Goal: Task Accomplishment & Management: Use online tool/utility

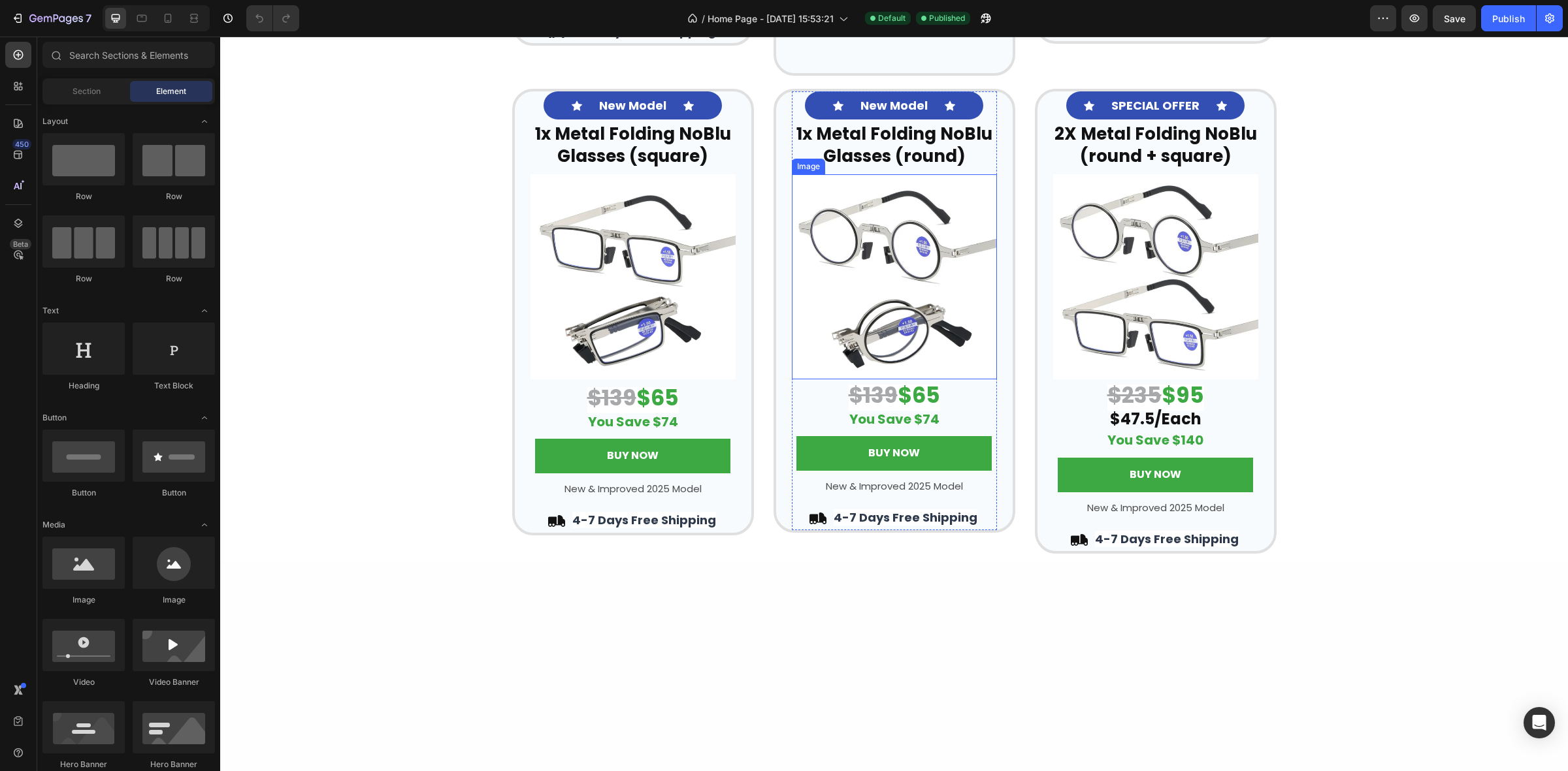
scroll to position [2691, 0]
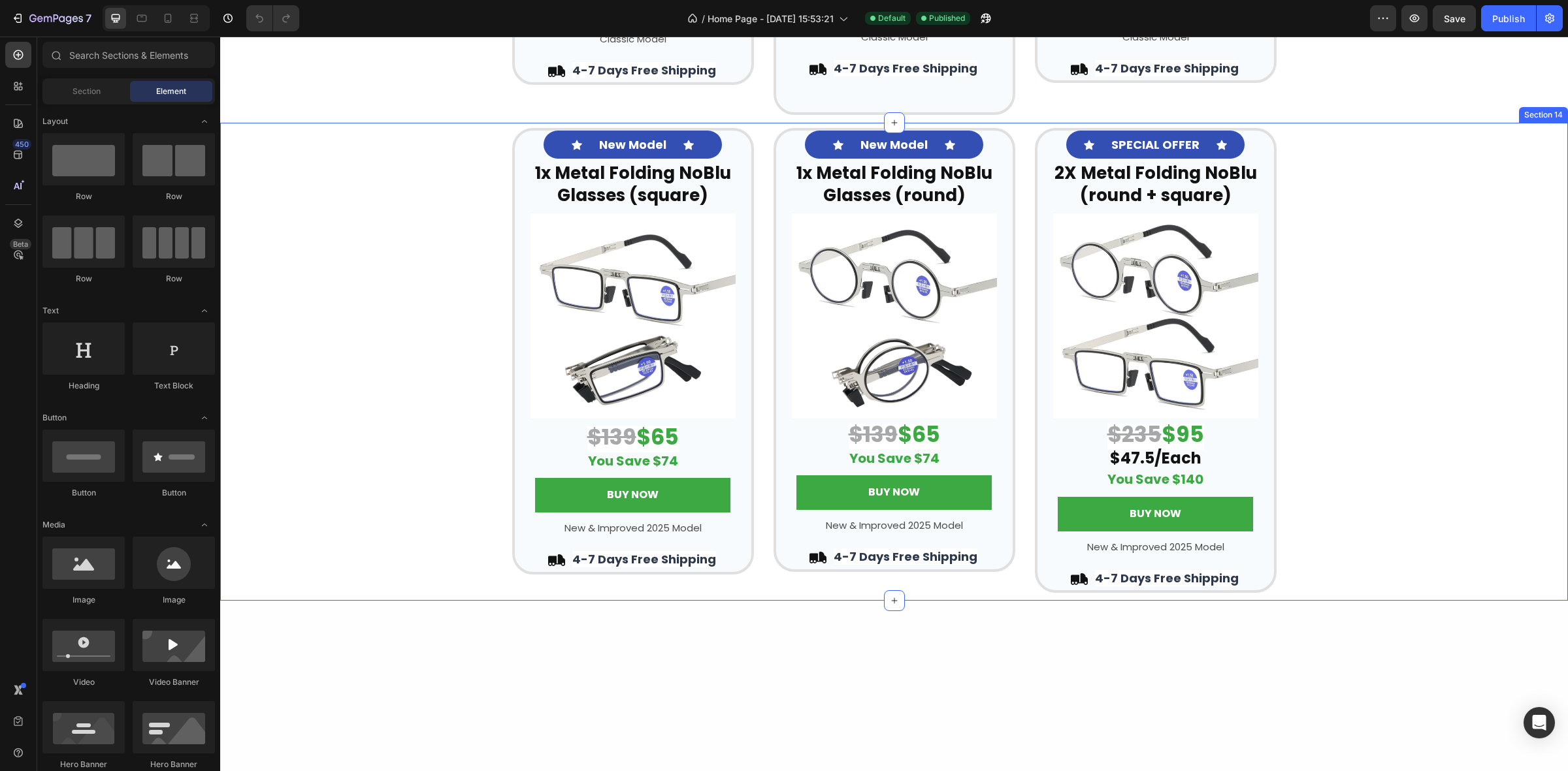
click at [432, 517] on div "Icon New Model Text Block Icon Row 1x Metal Folding NoBlu Glasses (square) Head…" at bounding box center [893, 360] width 1347 height 464
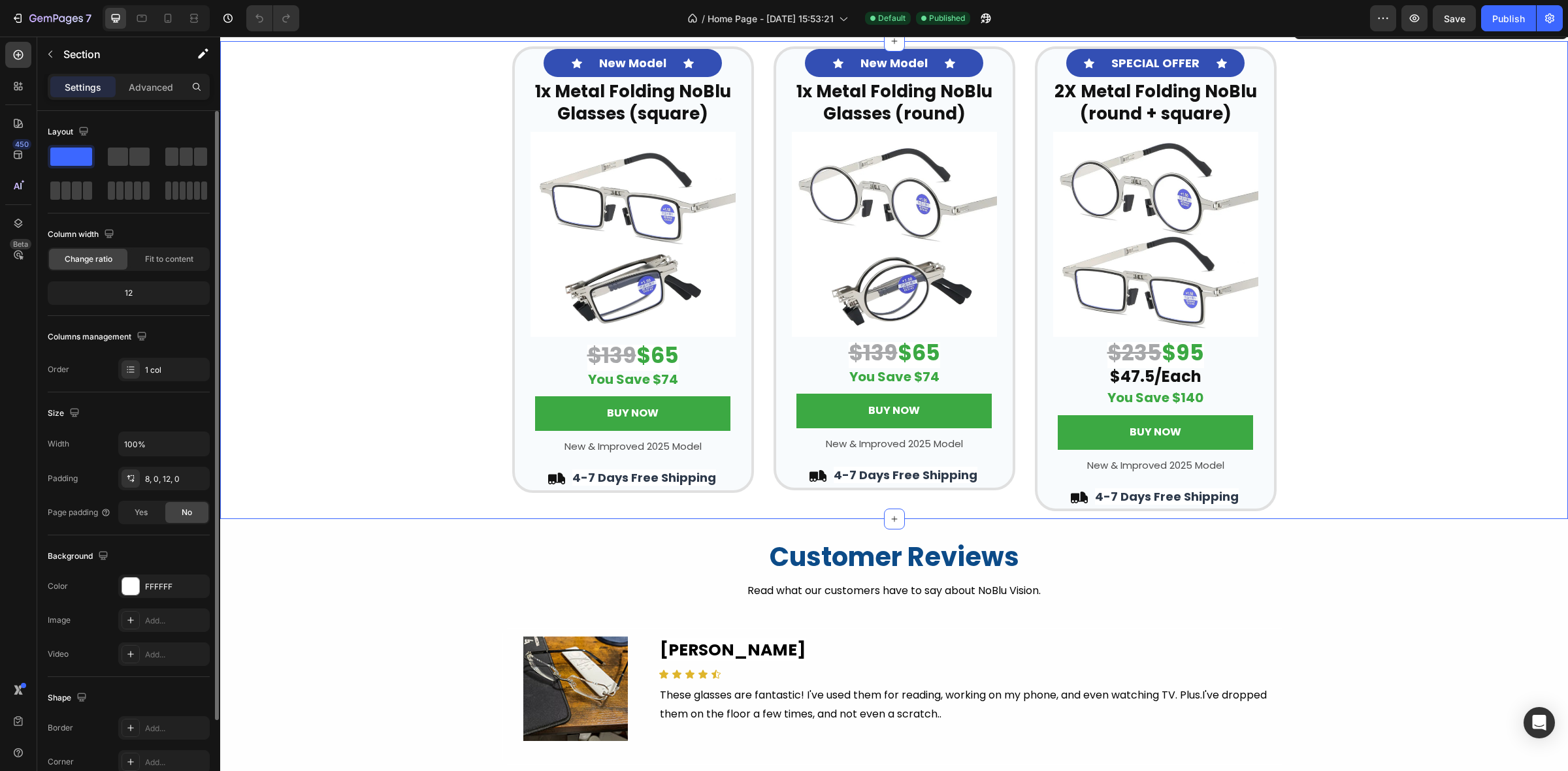
scroll to position [100, 0]
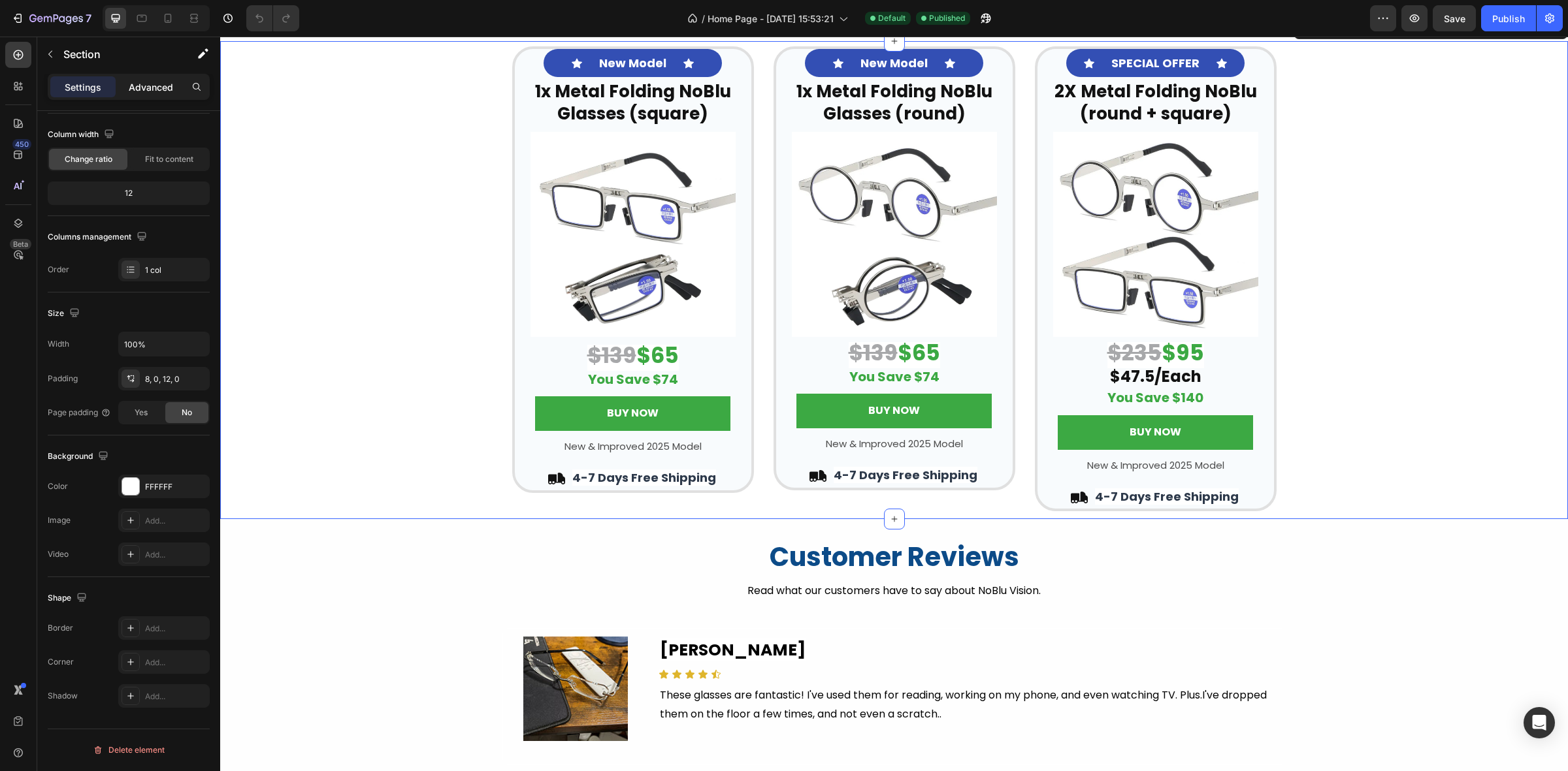
click at [162, 83] on p "Advanced" at bounding box center [150, 87] width 44 height 13
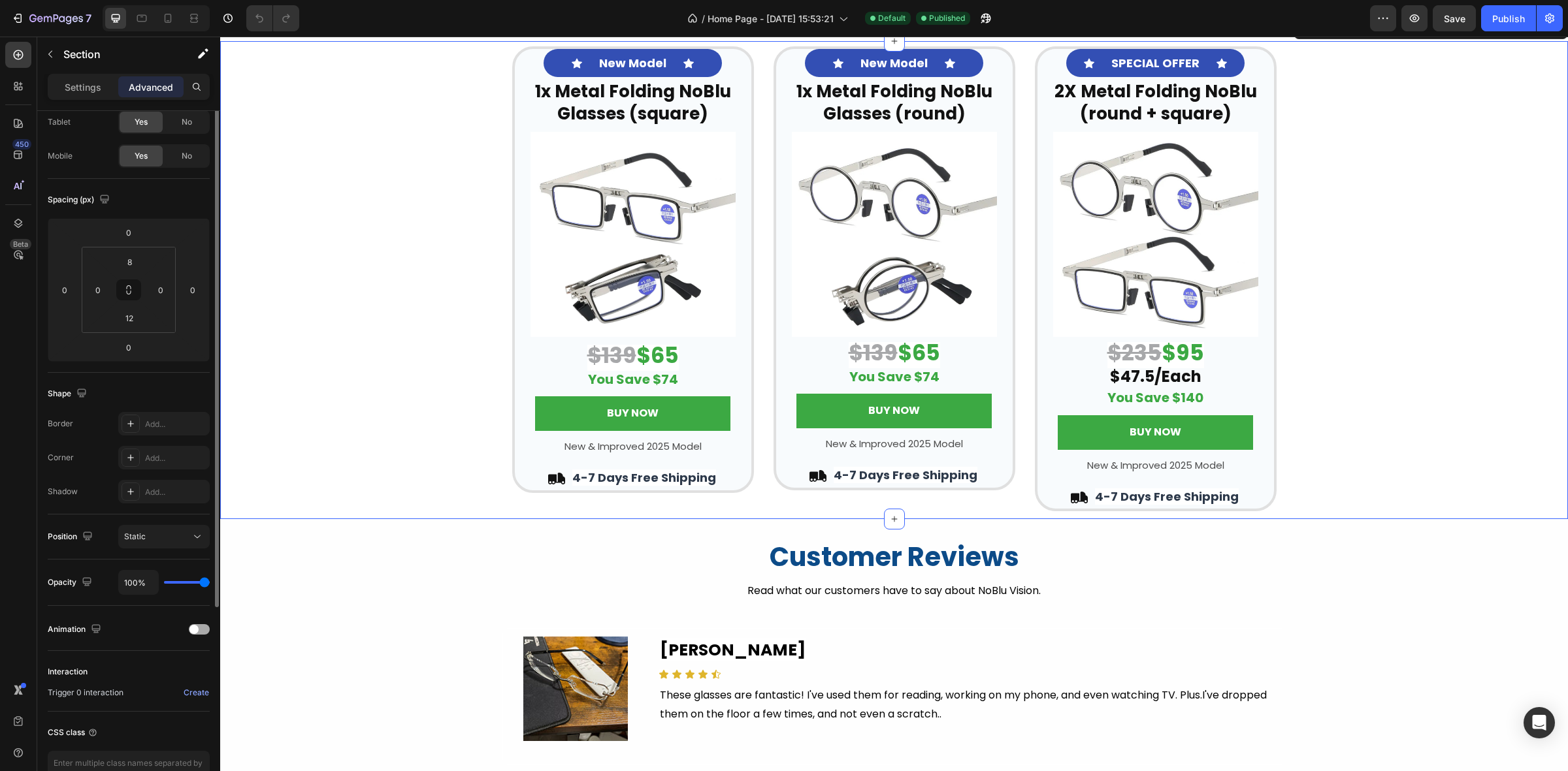
scroll to position [0, 0]
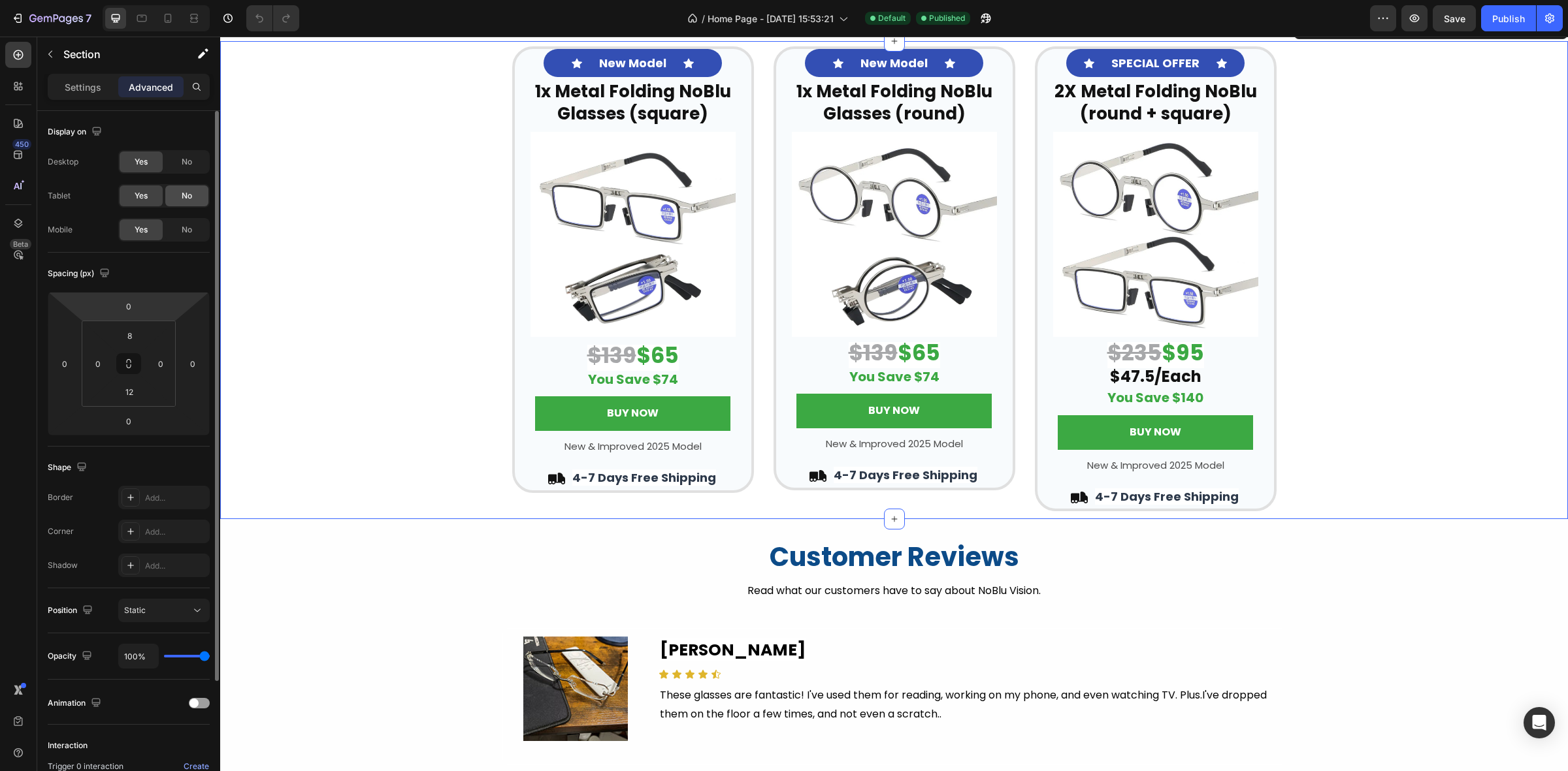
click at [181, 162] on span "No" at bounding box center [186, 162] width 11 height 12
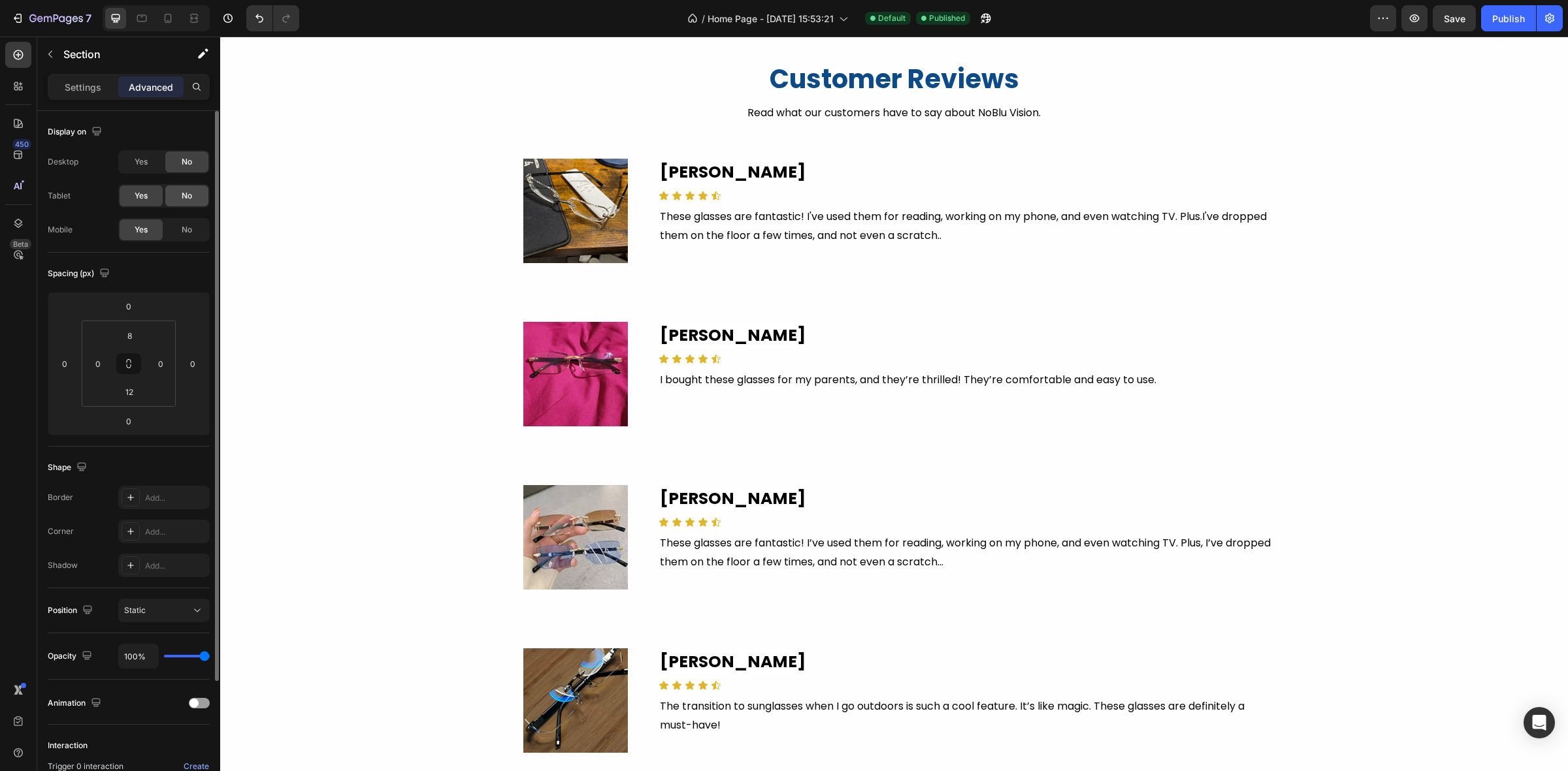
click at [186, 198] on span "No" at bounding box center [186, 195] width 11 height 12
click at [197, 230] on div "No" at bounding box center [187, 230] width 43 height 21
click at [188, 230] on span "No" at bounding box center [186, 230] width 11 height 12
click at [142, 159] on span "Yes" at bounding box center [141, 162] width 13 height 12
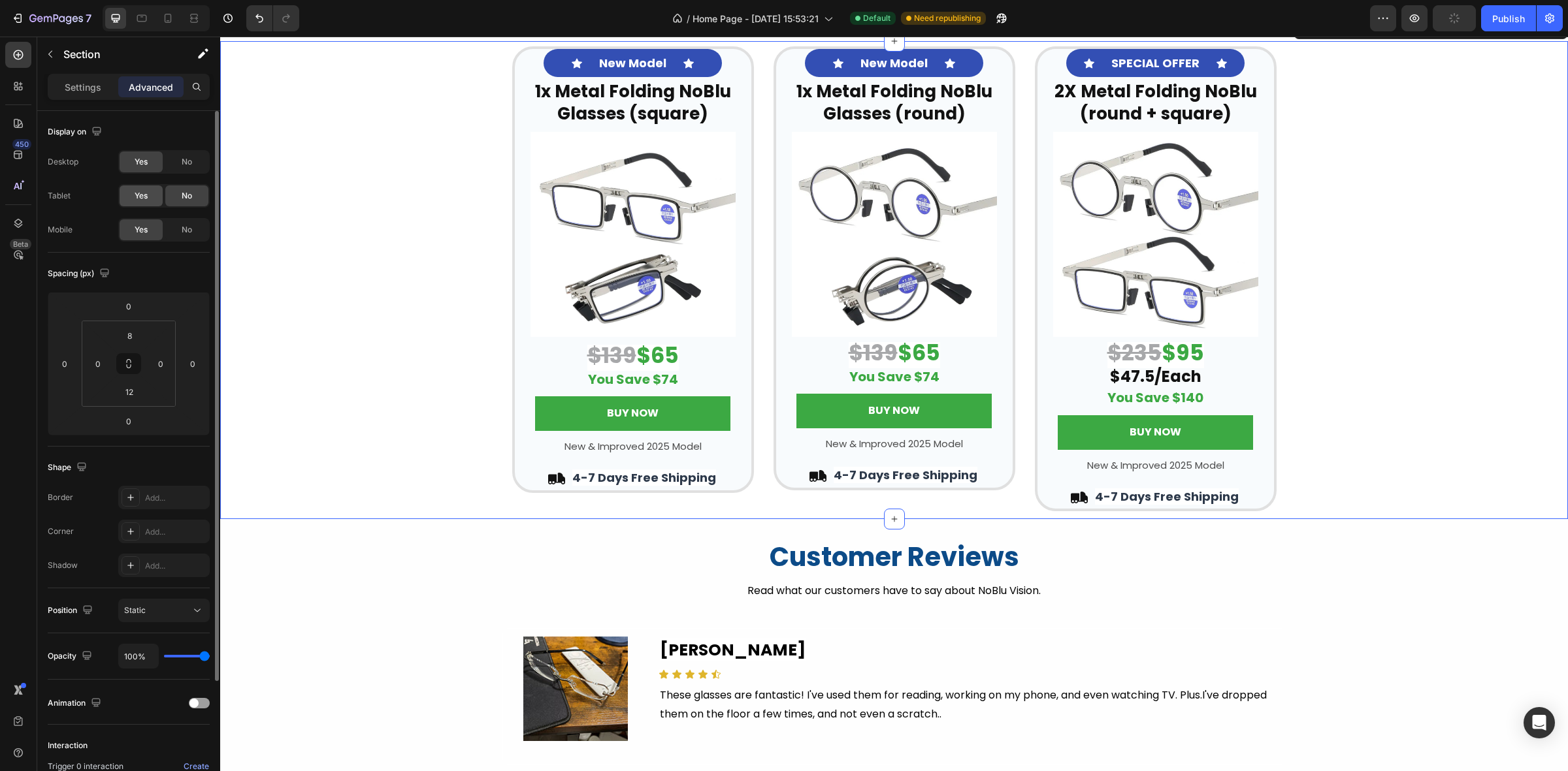
click at [148, 199] on span "Yes" at bounding box center [141, 195] width 13 height 12
click at [181, 195] on span "No" at bounding box center [186, 195] width 11 height 12
click at [190, 229] on span "No" at bounding box center [186, 230] width 11 height 12
click at [186, 162] on span "No" at bounding box center [186, 162] width 11 height 12
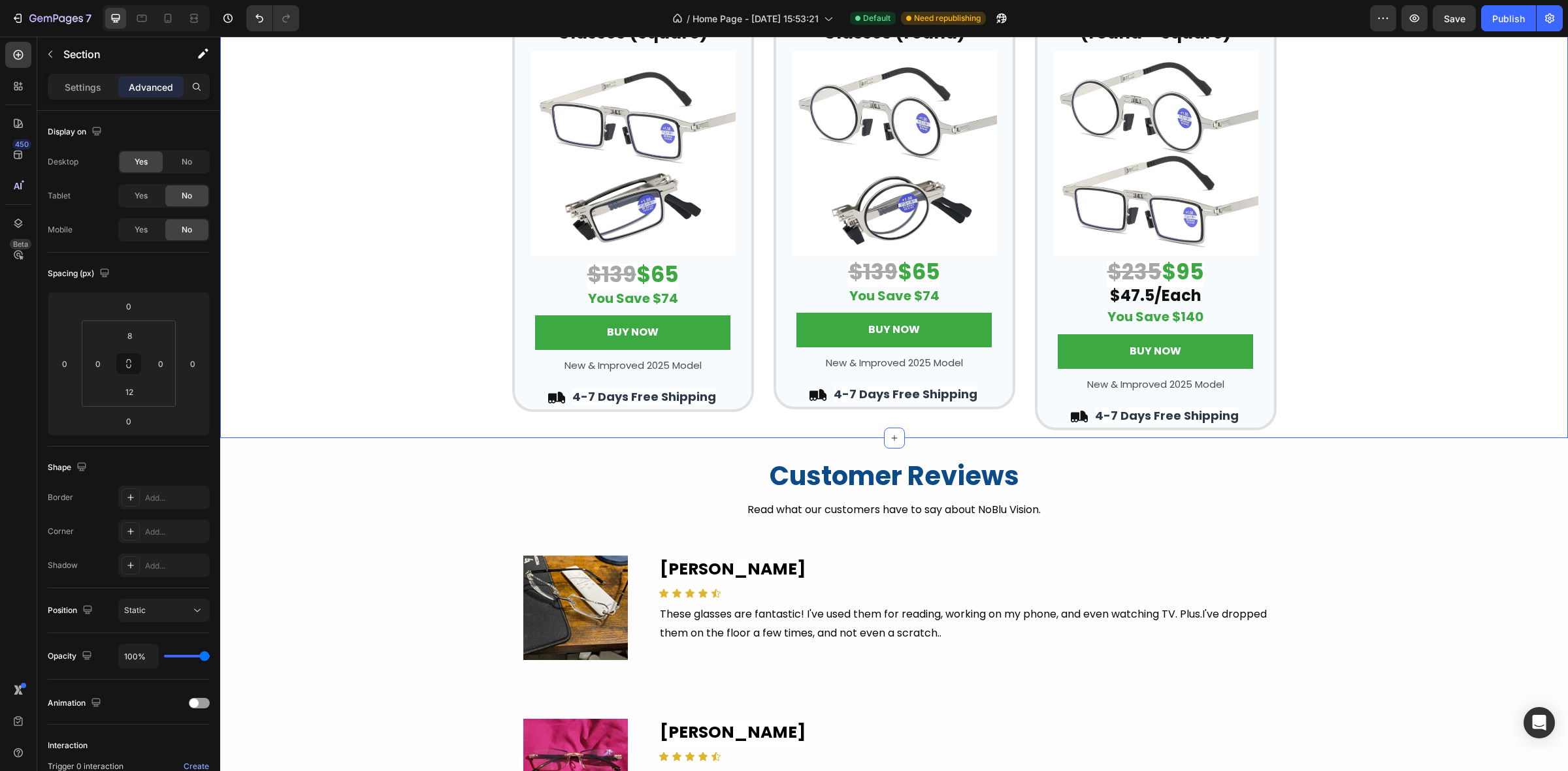
scroll to position [2855, 0]
click at [144, 193] on span "Yes" at bounding box center [141, 195] width 13 height 12
click at [181, 171] on div "No" at bounding box center [187, 161] width 43 height 21
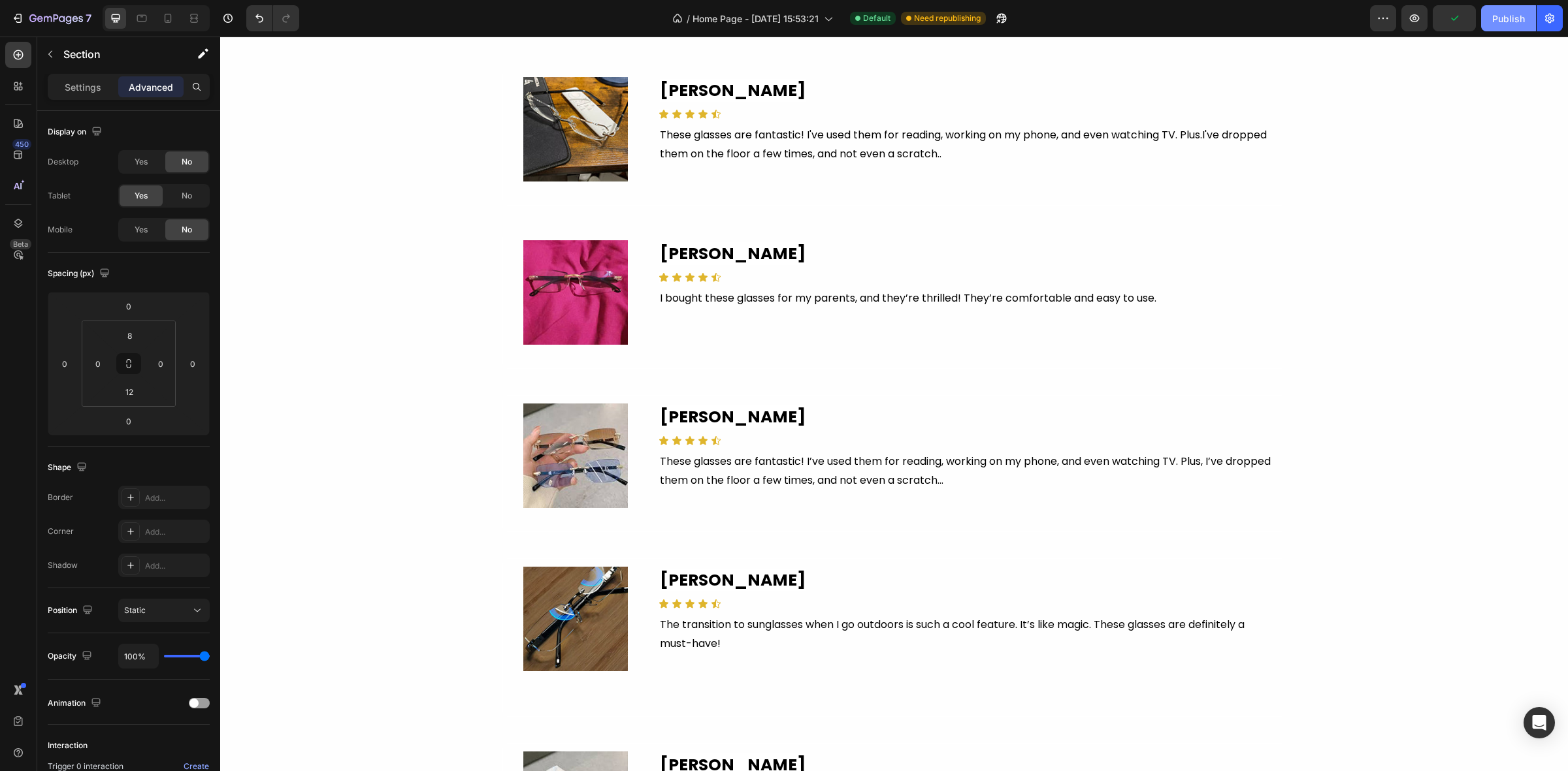
click at [1505, 17] on div "Publish" at bounding box center [1508, 18] width 33 height 13
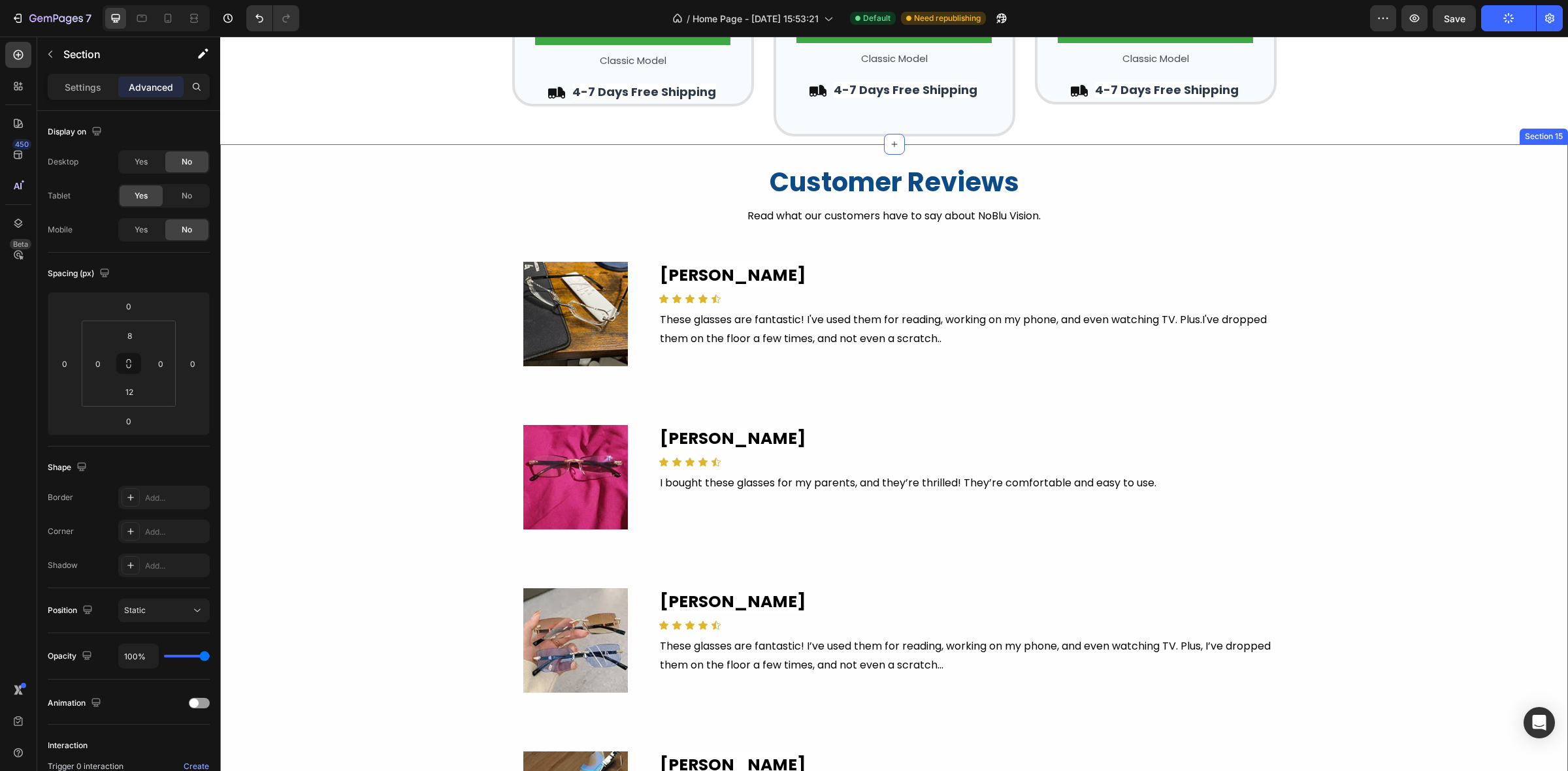
scroll to position [2366, 0]
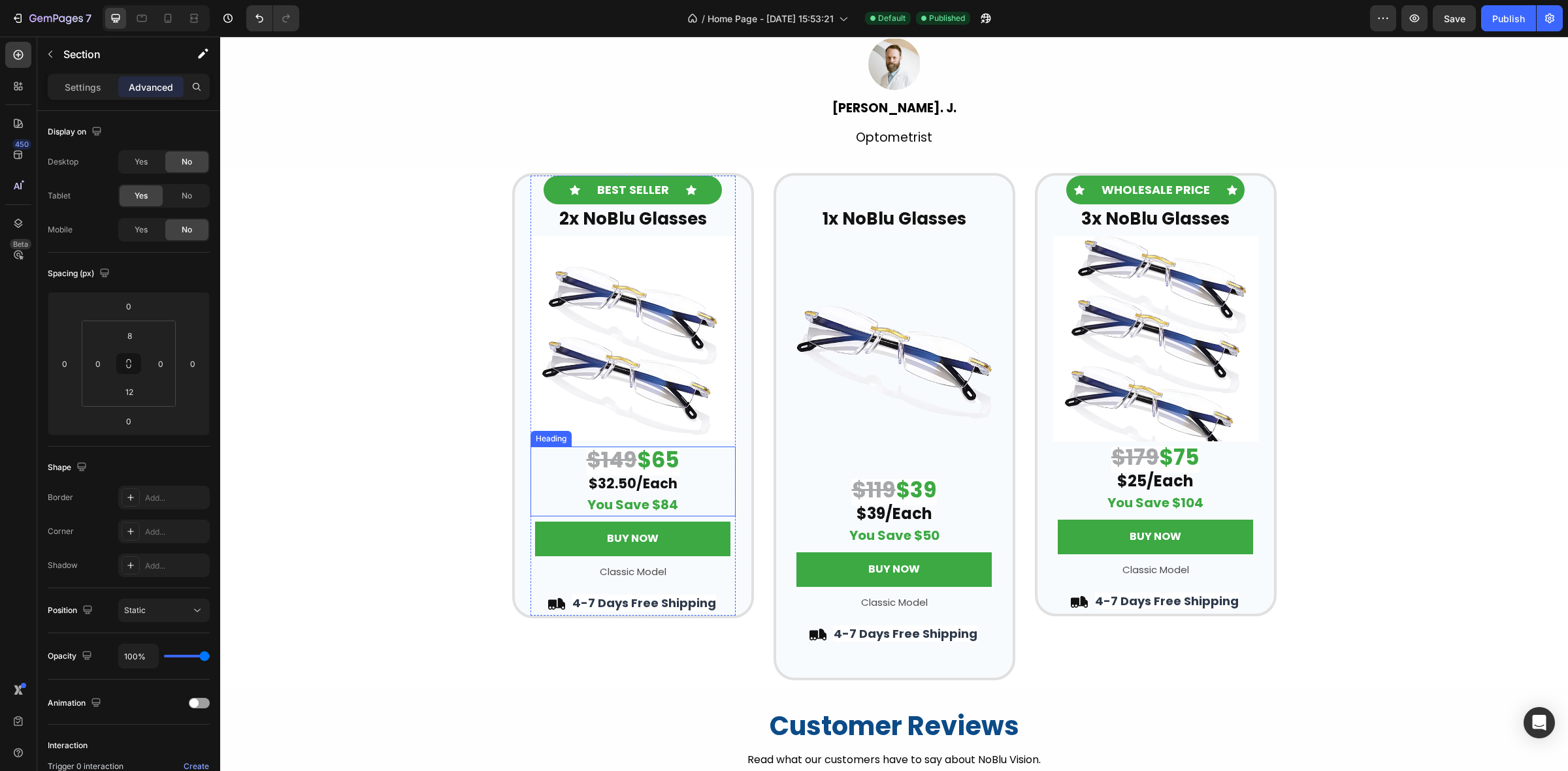
click at [658, 450] on strong "$65" at bounding box center [658, 459] width 43 height 31
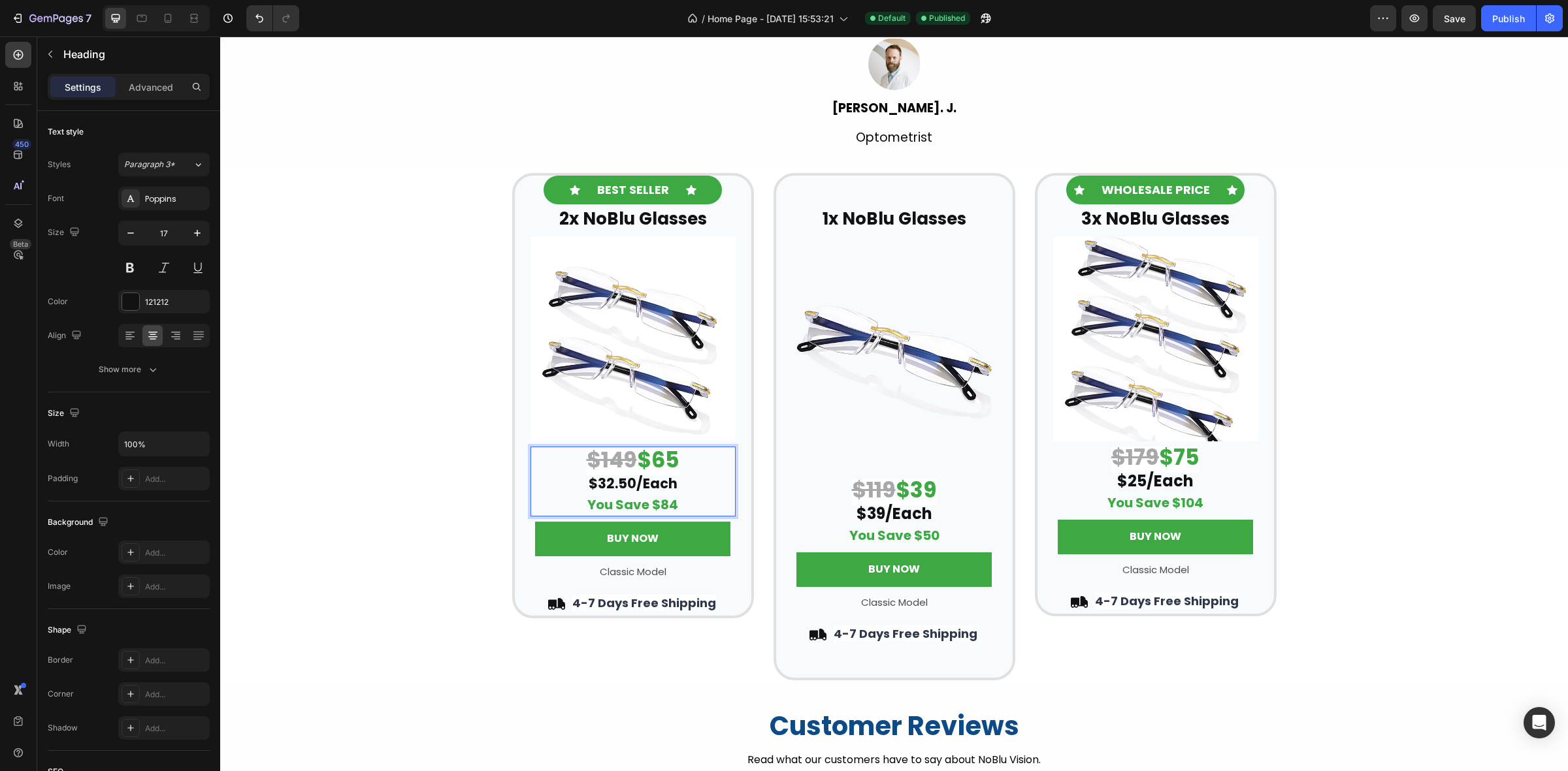
click at [669, 459] on strong "$65" at bounding box center [658, 459] width 43 height 31
click at [1477, 250] on div "Icon BEST SELLER Text Block Icon Row 2x NoBlu Glasses Heading Row Image $149 $7…" at bounding box center [893, 426] width 1347 height 507
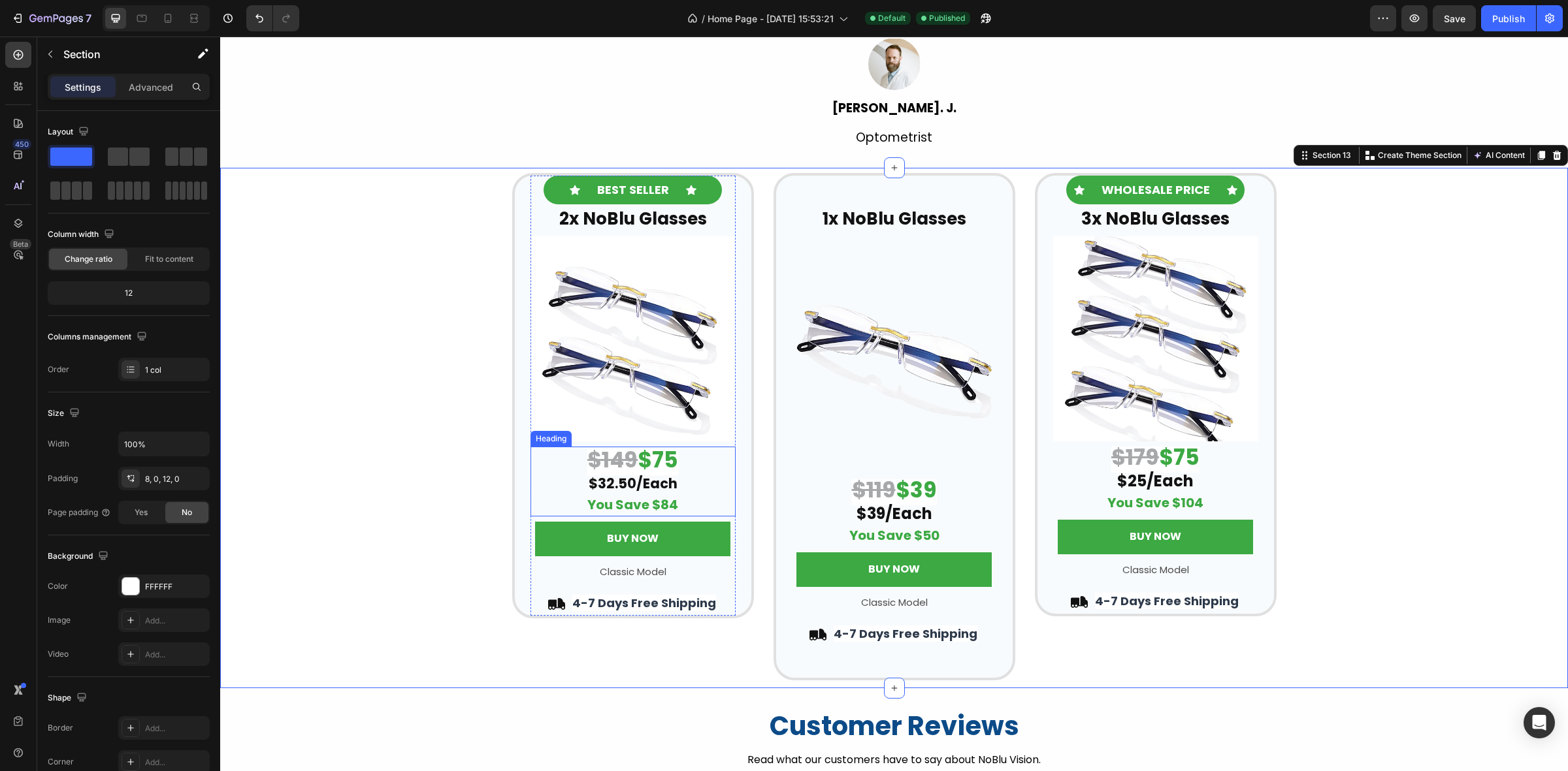
click at [619, 478] on strong "$32.50/Each" at bounding box center [633, 483] width 89 height 19
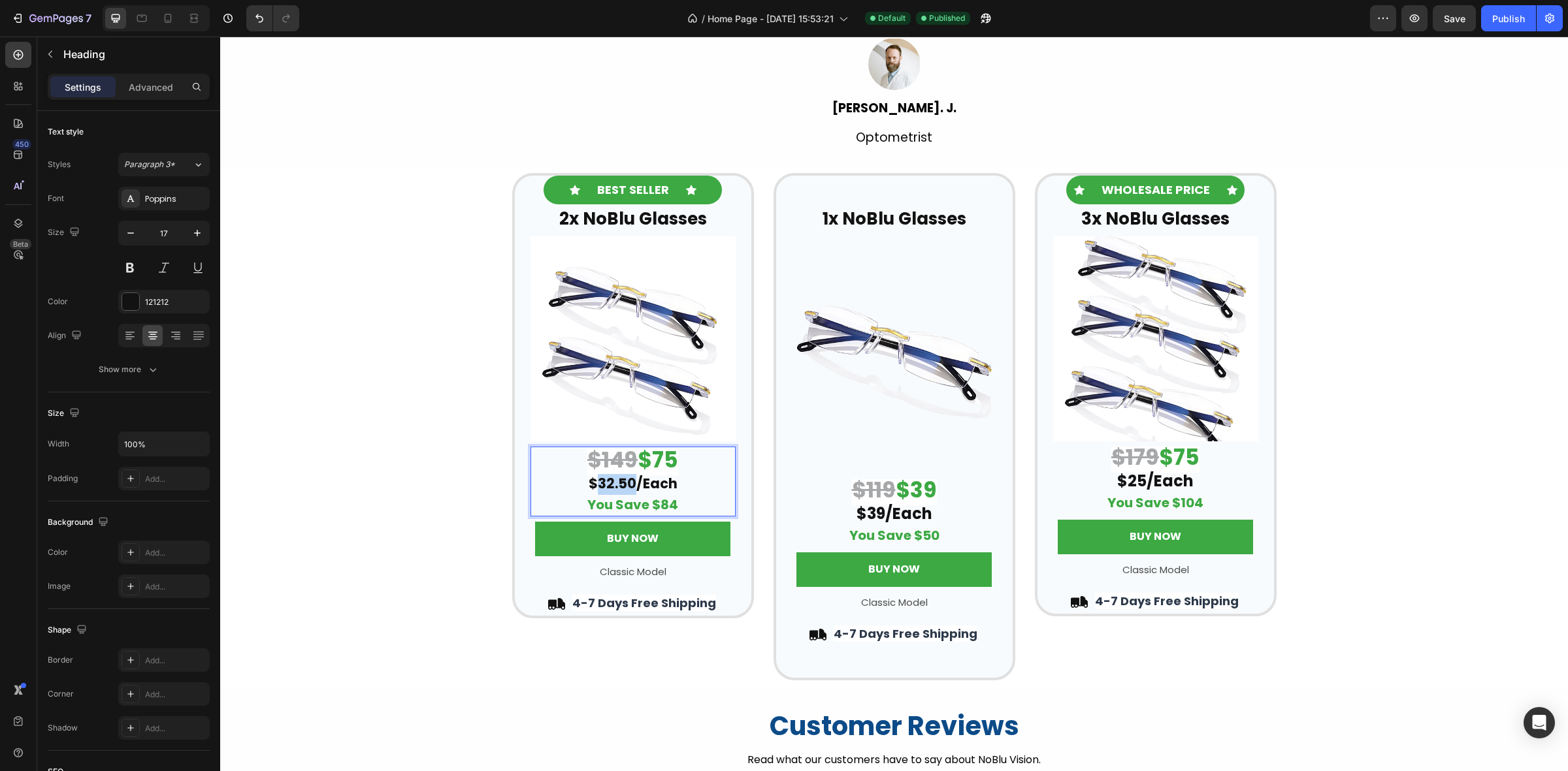
click at [608, 482] on strong "$32.50/Each" at bounding box center [633, 483] width 89 height 19
click at [1424, 342] on div "Icon BEST SELLER Text Block Icon Row 2x NoBlu Glasses Heading Row Image $149 $7…" at bounding box center [893, 426] width 1347 height 507
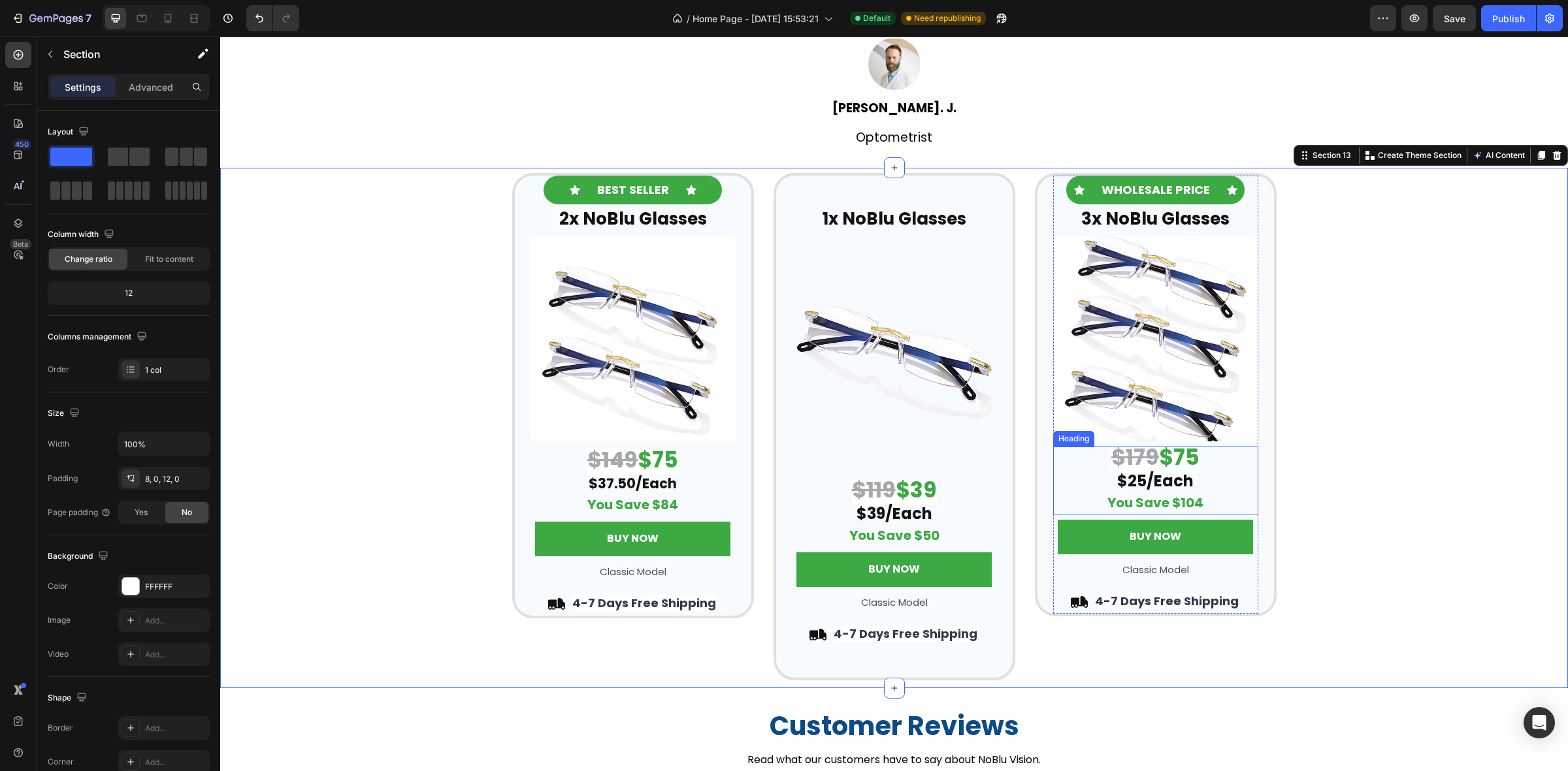
click at [1181, 456] on strong "$75" at bounding box center [1179, 457] width 40 height 31
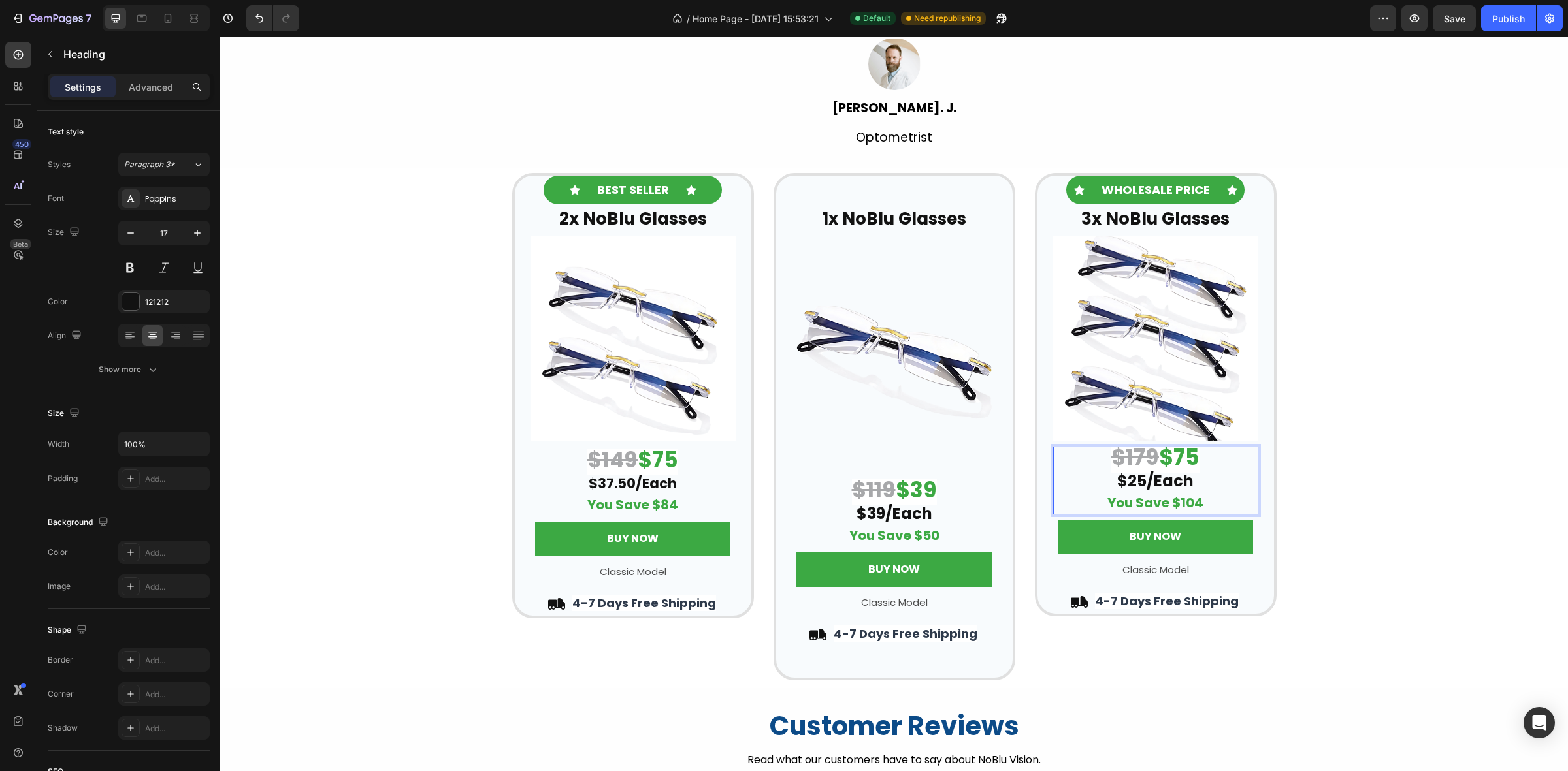
click at [1192, 455] on strong "$75" at bounding box center [1179, 457] width 40 height 31
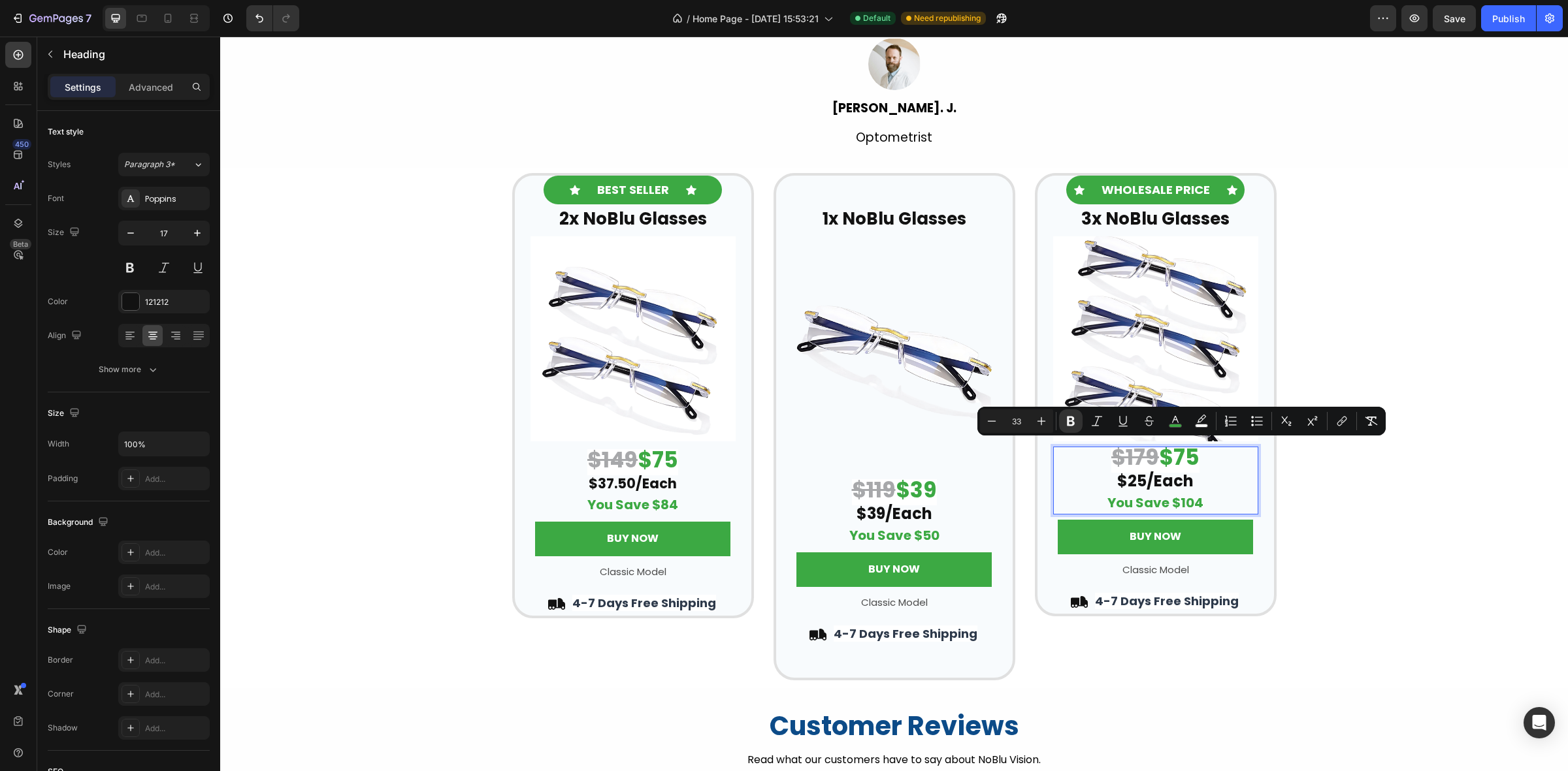
drag, startPoint x: 1171, startPoint y: 456, endPoint x: 1194, endPoint y: 456, distance: 23.0
click at [1194, 456] on strong "$75" at bounding box center [1179, 457] width 40 height 31
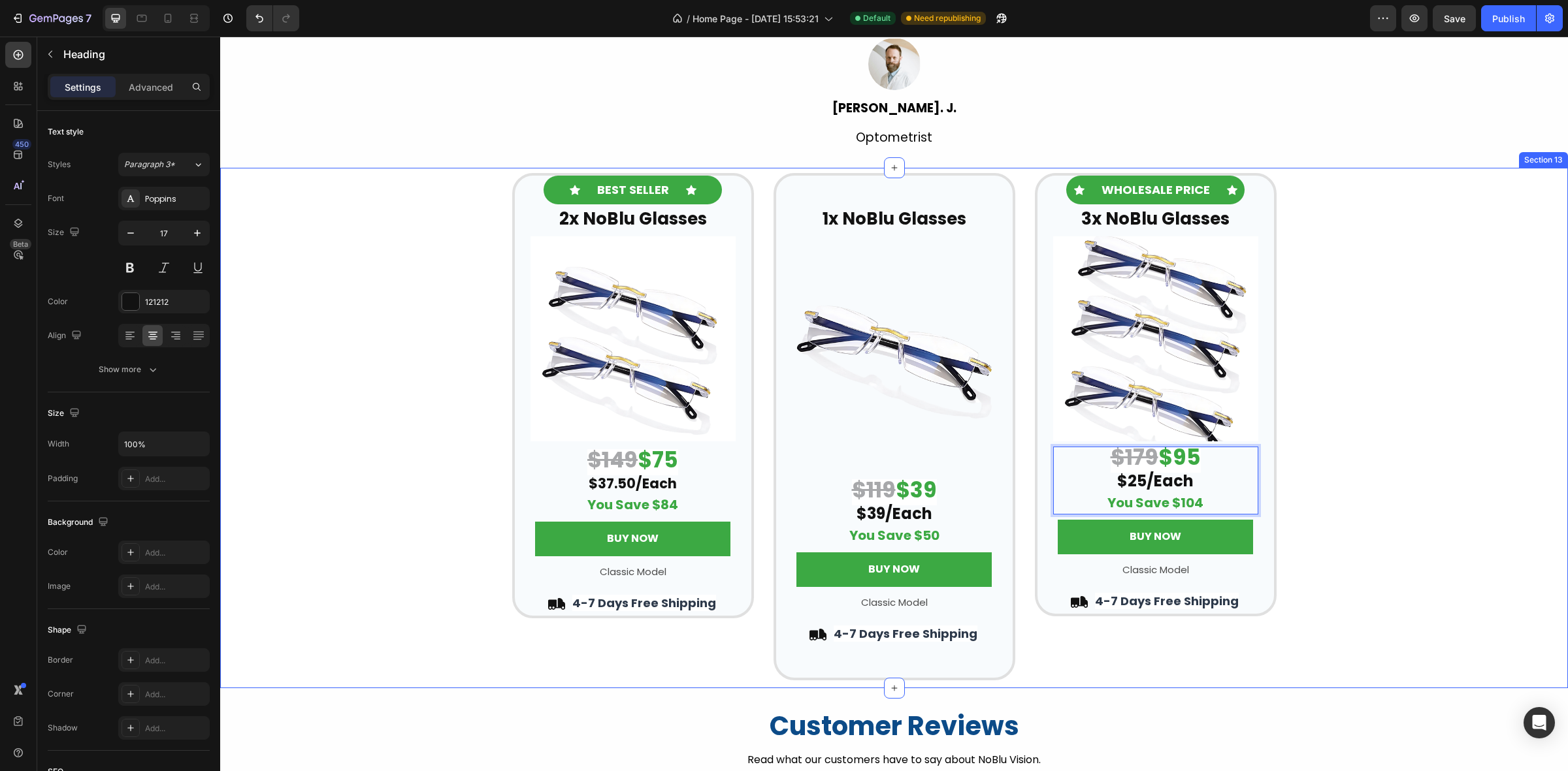
click at [1328, 459] on div "Icon BEST SELLER Text Block Icon Row 2x NoBlu Glasses Heading Row Image ⁠⁠⁠⁠⁠⁠⁠…" at bounding box center [893, 426] width 1347 height 507
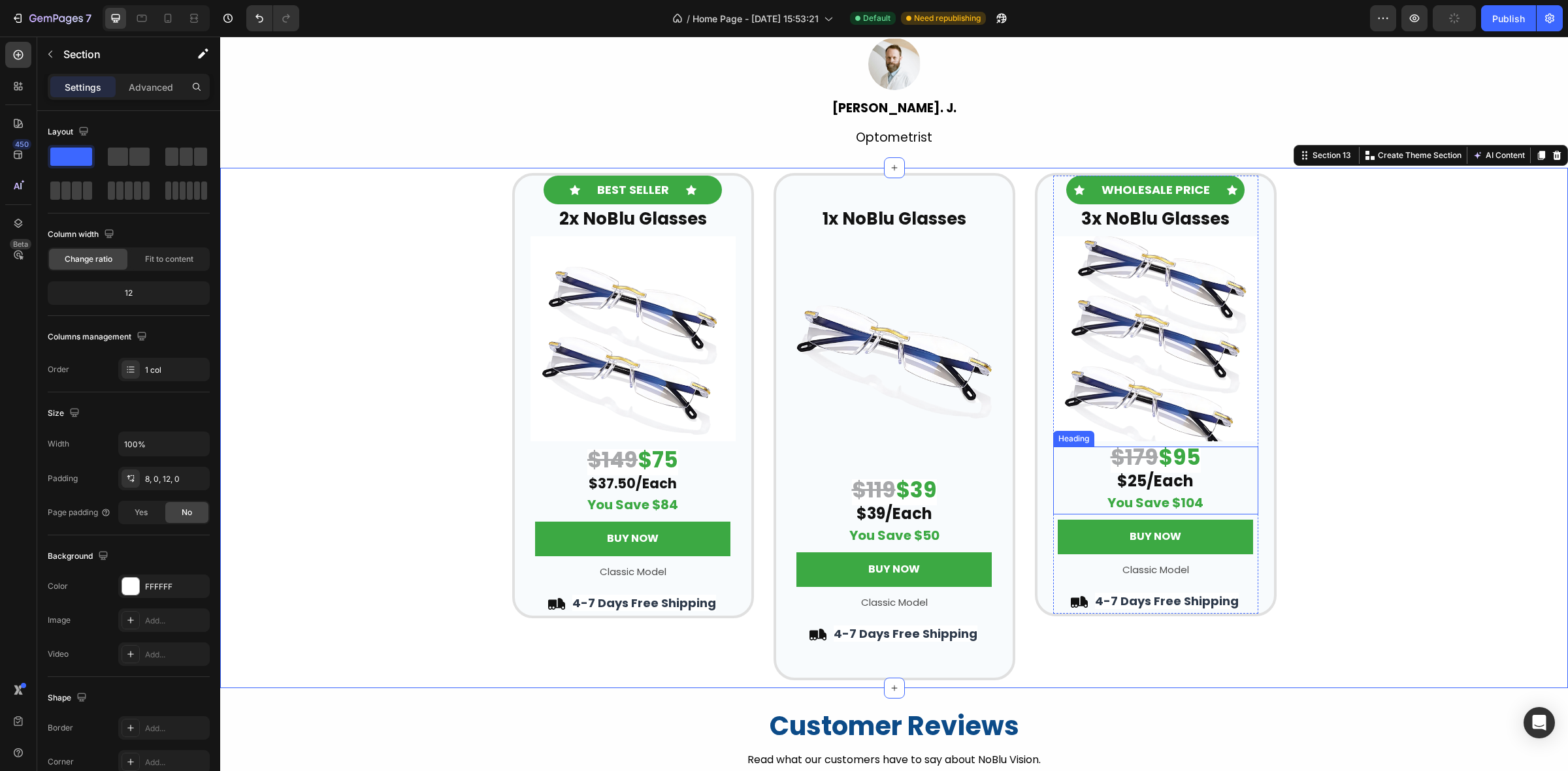
click at [1143, 474] on strong "$25/Each" at bounding box center [1154, 481] width 76 height 22
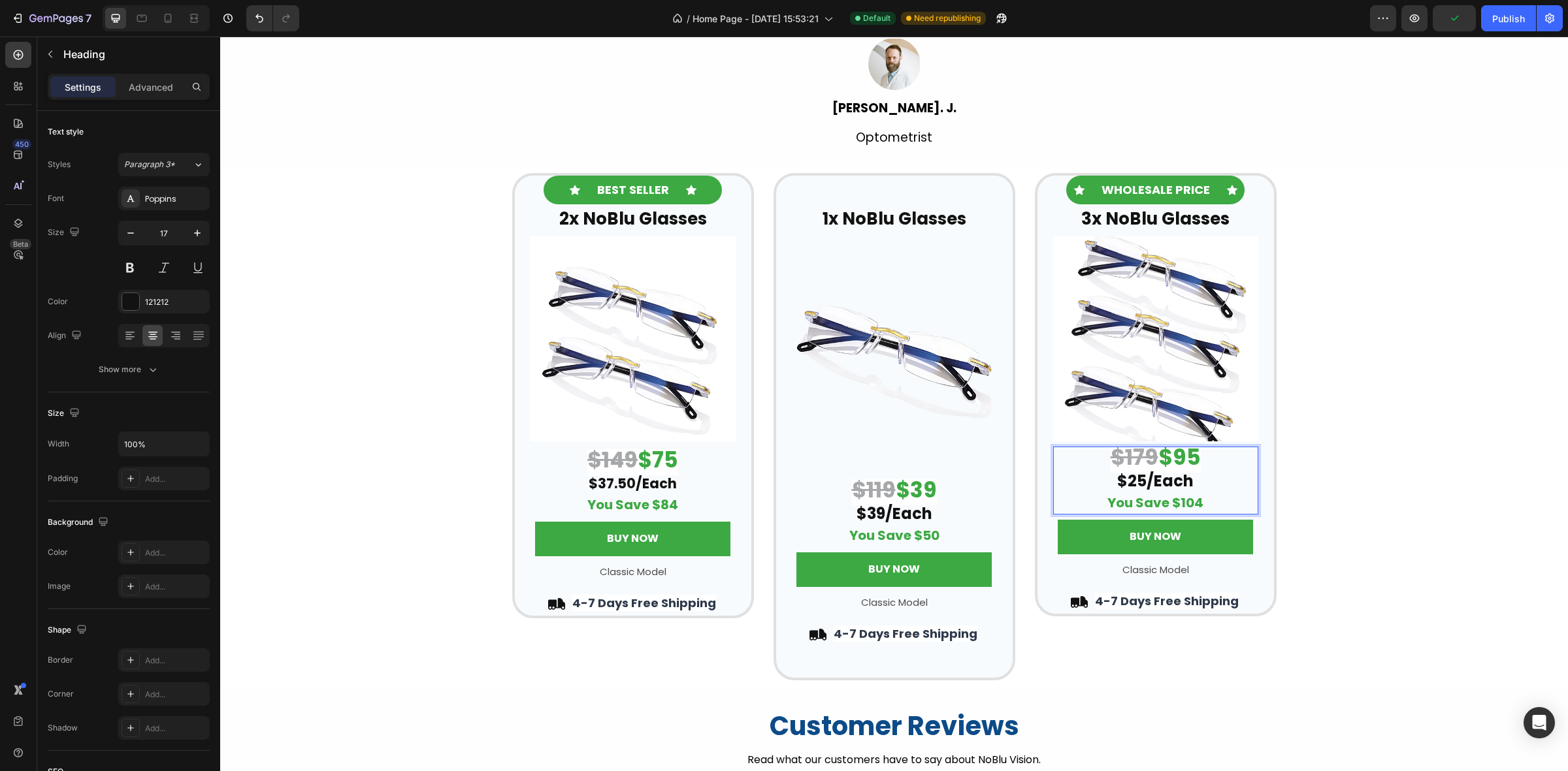
click at [1140, 477] on strong "$25/Each" at bounding box center [1154, 481] width 76 height 22
click at [1183, 453] on strong "$95" at bounding box center [1179, 457] width 43 height 31
click at [1346, 356] on div "Icon BEST SELLER Text Block Icon Row 2x NoBlu Glasses Heading Row Image ⁠⁠⁠⁠⁠⁠⁠…" at bounding box center [893, 426] width 1347 height 507
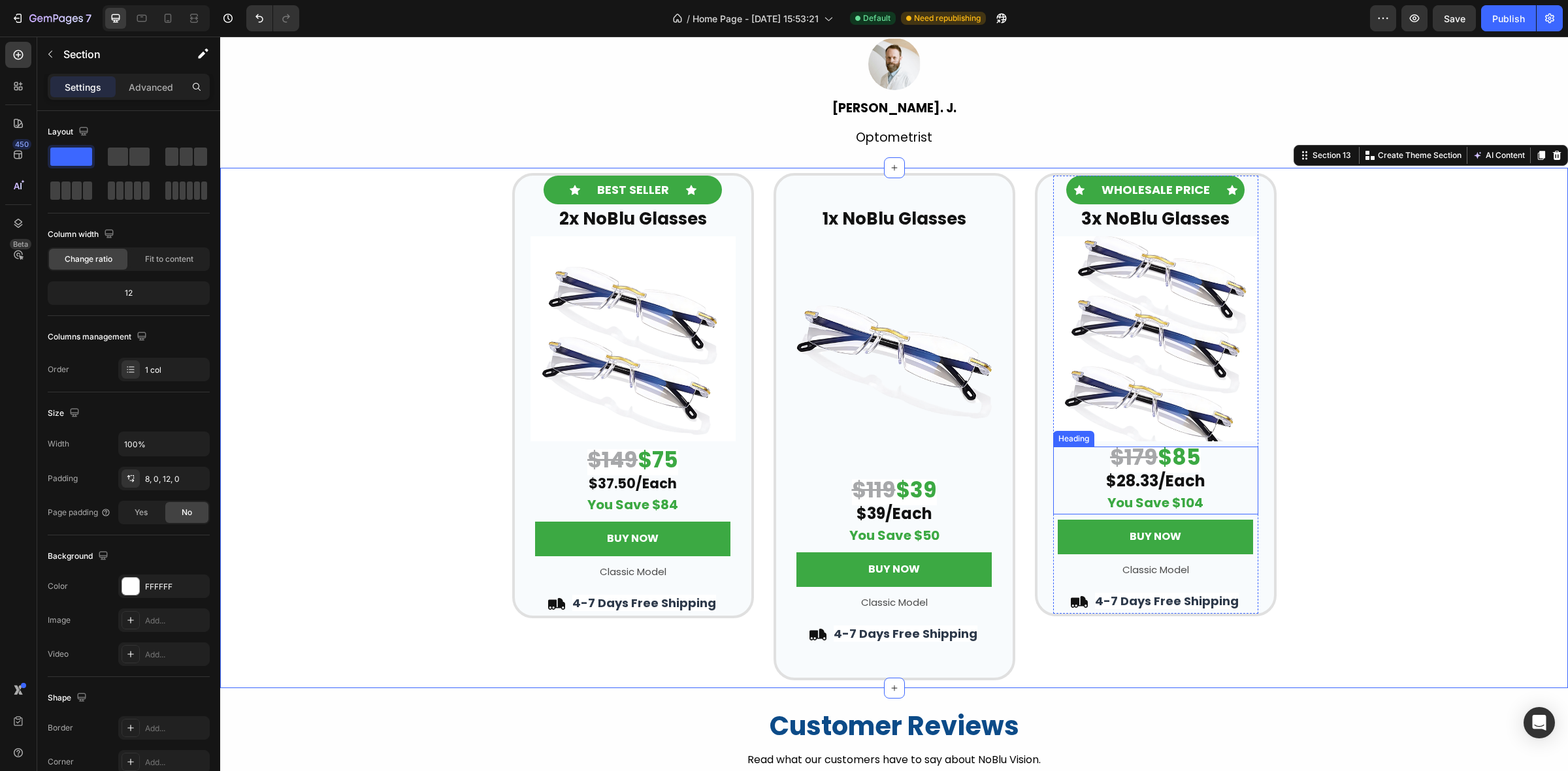
click at [1199, 495] on p "⁠⁠⁠⁠⁠⁠⁠ $179 $85 $28.33/Each You Save $104" at bounding box center [1155, 480] width 202 height 65
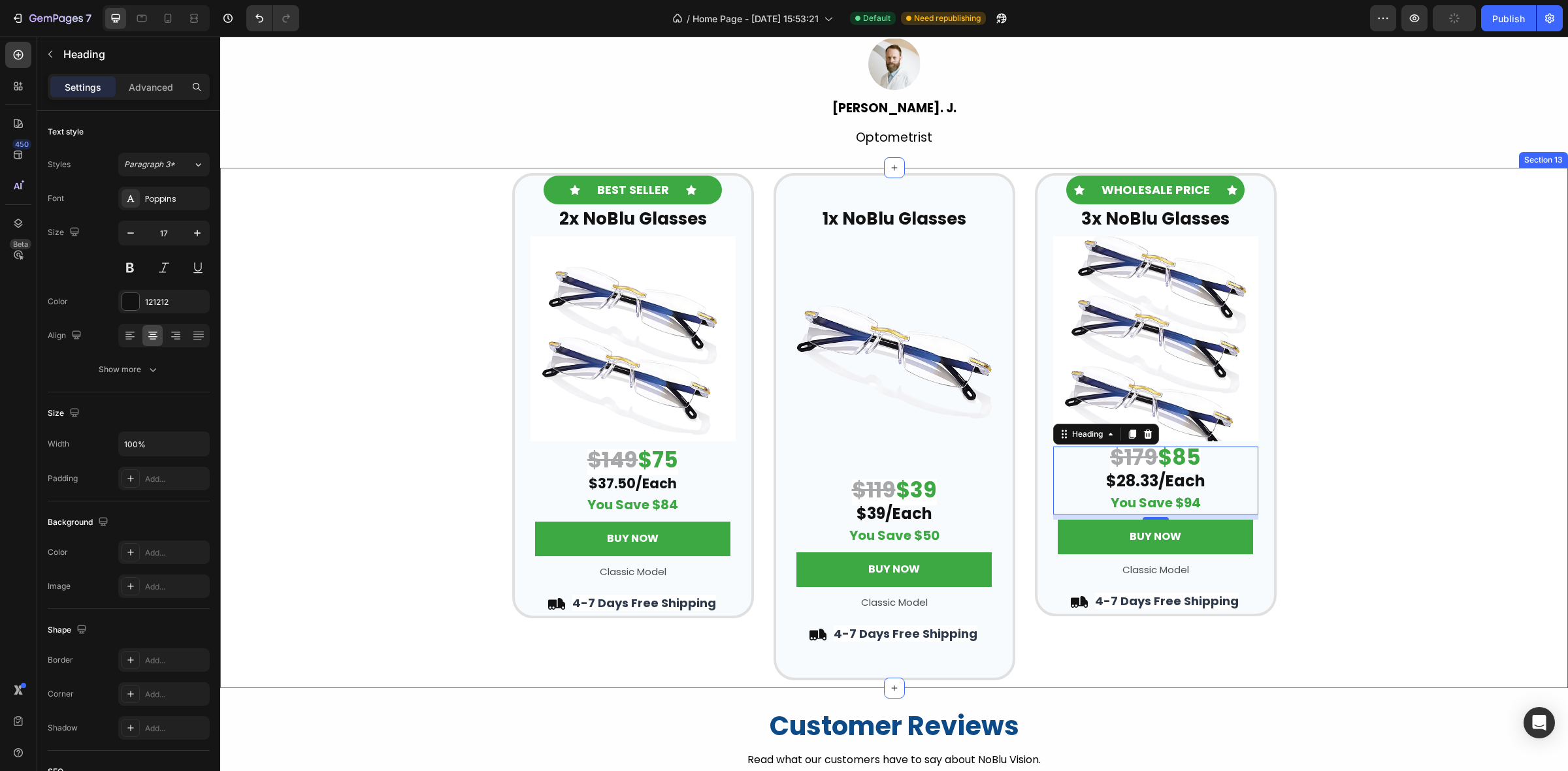
click at [1407, 261] on div "Icon BEST SELLER Text Block Icon Row 2x NoBlu Glasses Heading Row Image ⁠⁠⁠⁠⁠⁠⁠…" at bounding box center [893, 426] width 1347 height 507
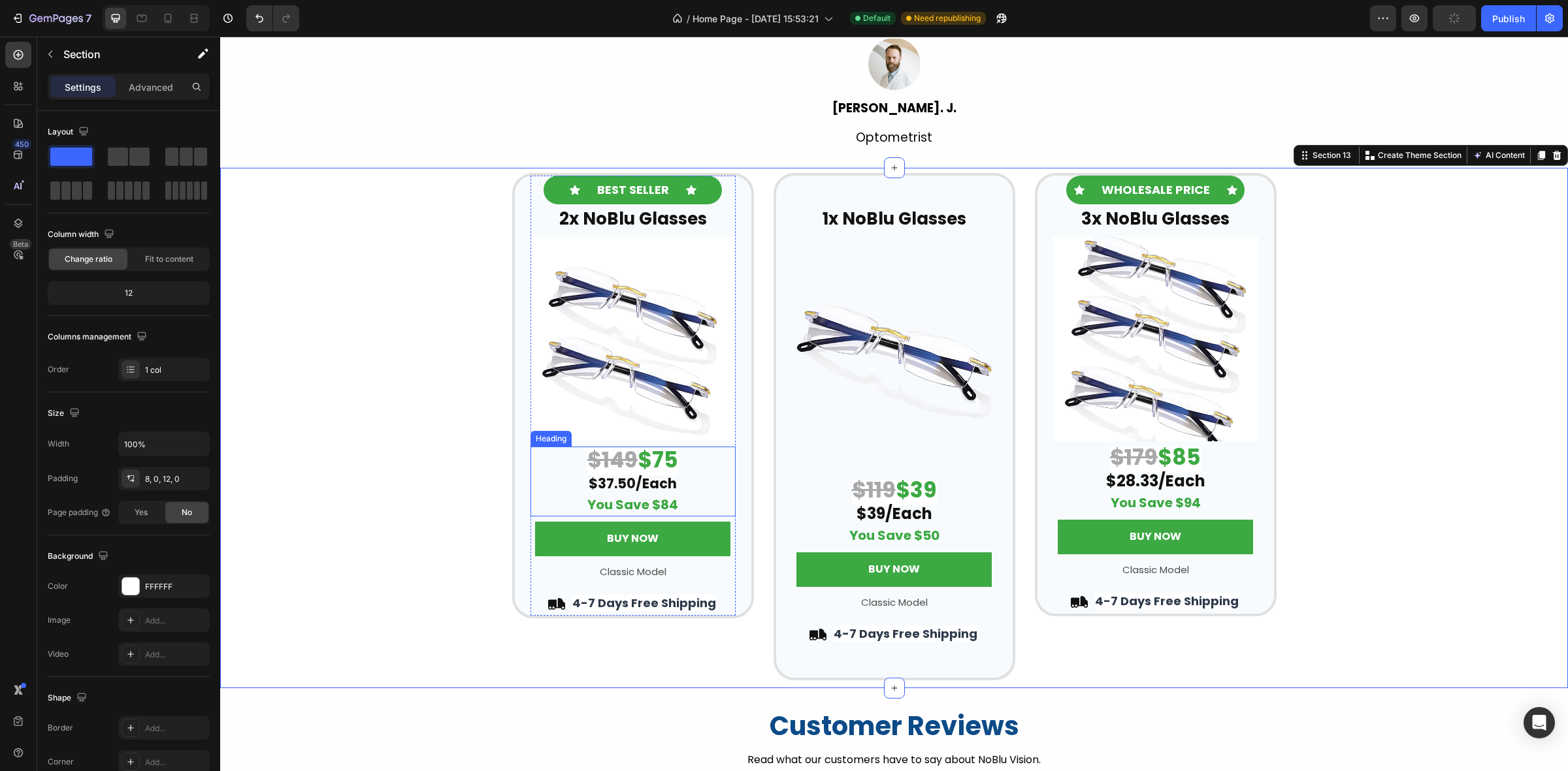
click at [662, 506] on strong "You Save $84" at bounding box center [633, 505] width 91 height 18
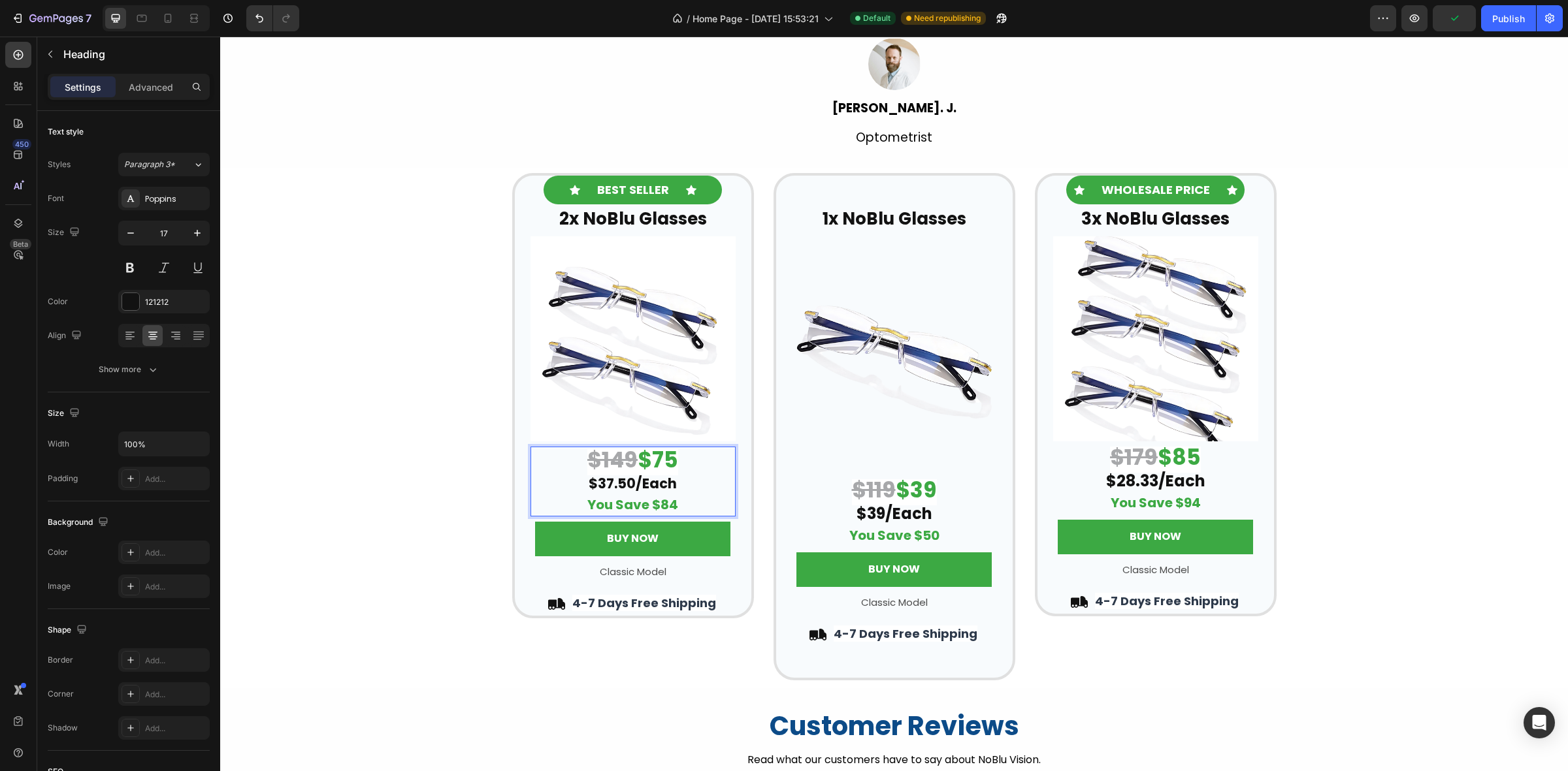
click at [665, 503] on strong "You Save $84" at bounding box center [633, 505] width 91 height 18
click at [1402, 396] on div "Icon BEST SELLER Text Block Icon Row 2x NoBlu Glasses Heading Row Image $149 $7…" at bounding box center [893, 426] width 1347 height 507
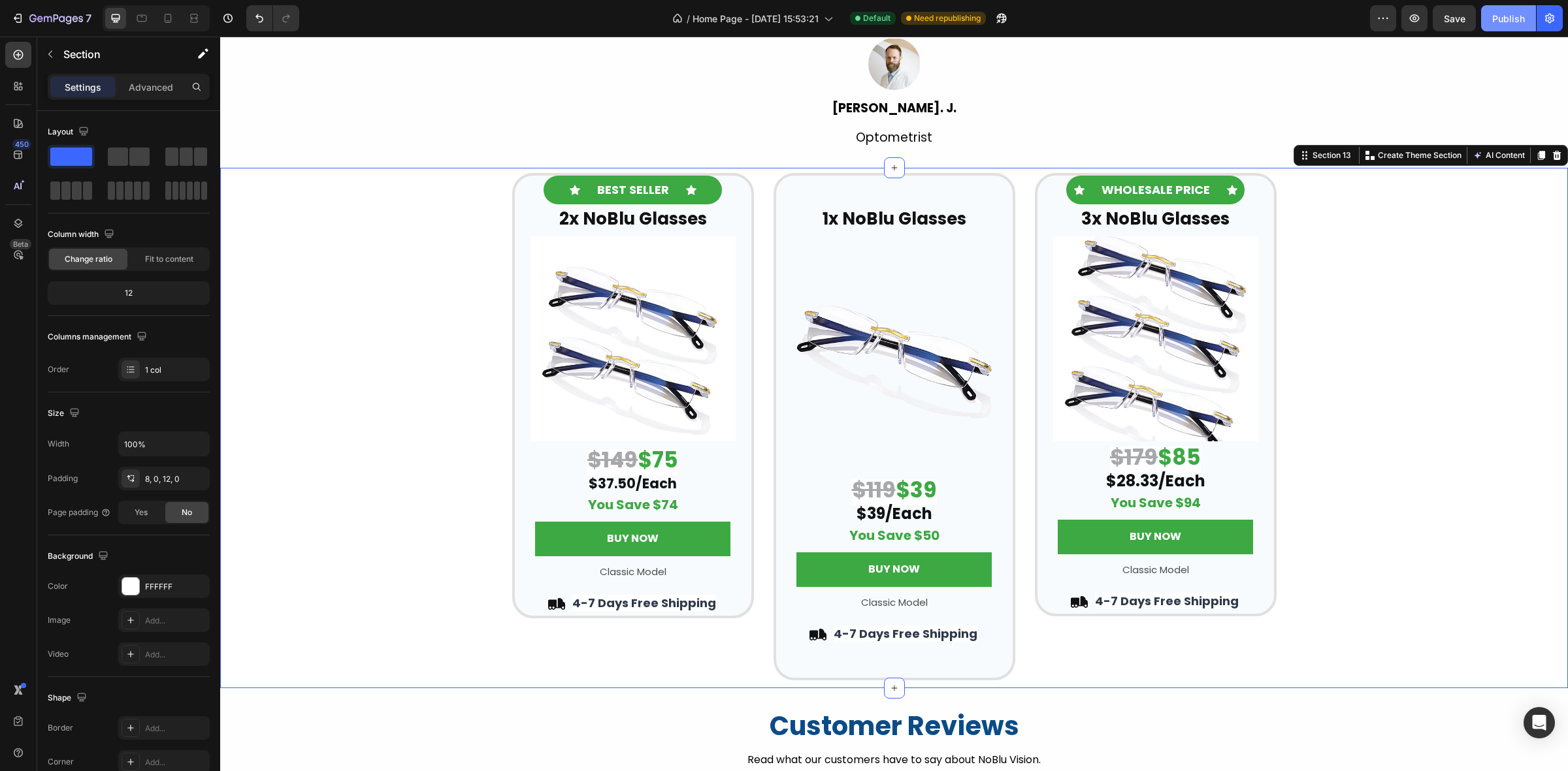
click at [1503, 17] on div "Publish" at bounding box center [1508, 18] width 33 height 13
click at [1448, 321] on div "Icon BEST SELLER Text Block Icon Row 2x NoBlu Glasses Heading Row Image ⁠⁠⁠⁠⁠⁠⁠…" at bounding box center [893, 426] width 1347 height 507
